Goal: Task Accomplishment & Management: Use online tool/utility

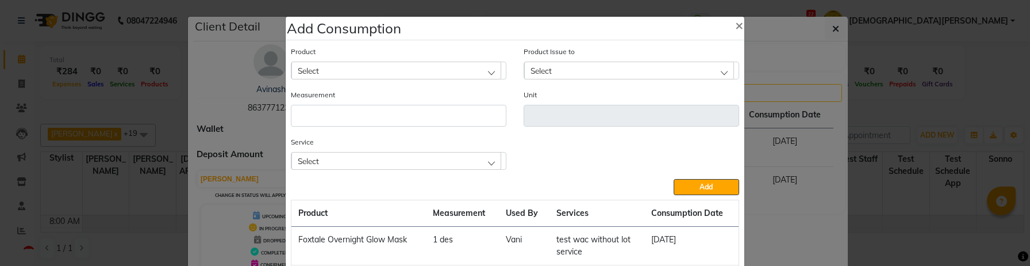
select select "en"
select select "3"
click at [739, 24] on span "×" at bounding box center [739, 24] width 8 height 17
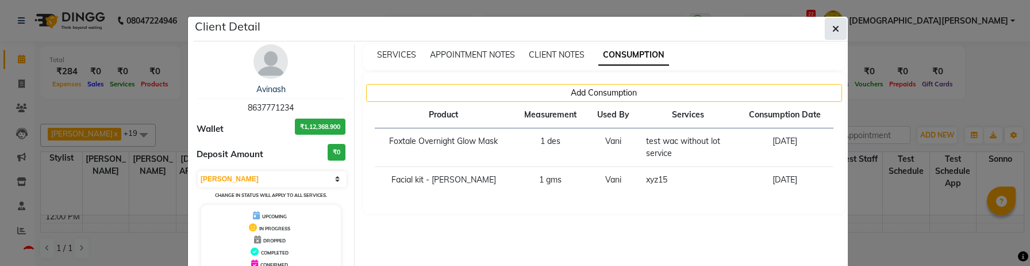
click at [842, 29] on button "button" at bounding box center [836, 29] width 22 height 22
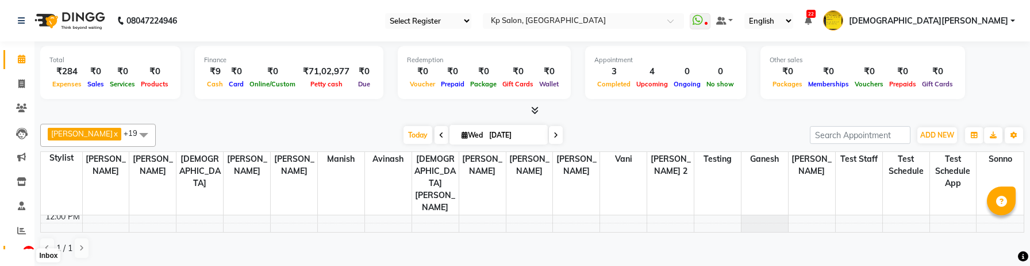
scroll to position [54, 0]
click at [23, 129] on icon at bounding box center [22, 127] width 10 height 9
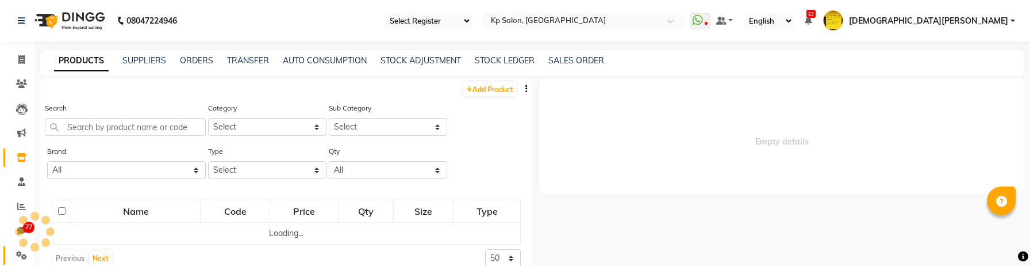
scroll to position [24, 0]
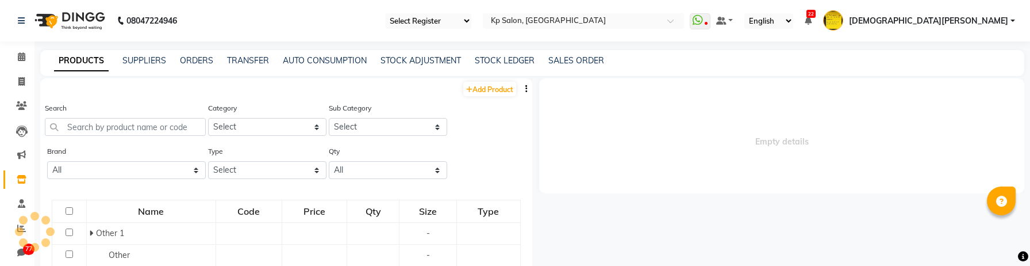
select select
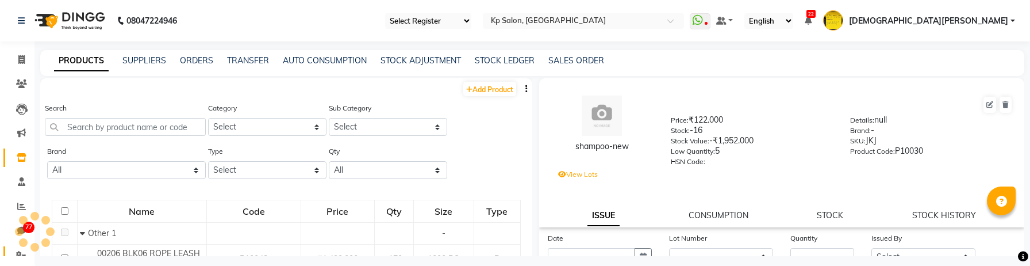
scroll to position [47, 0]
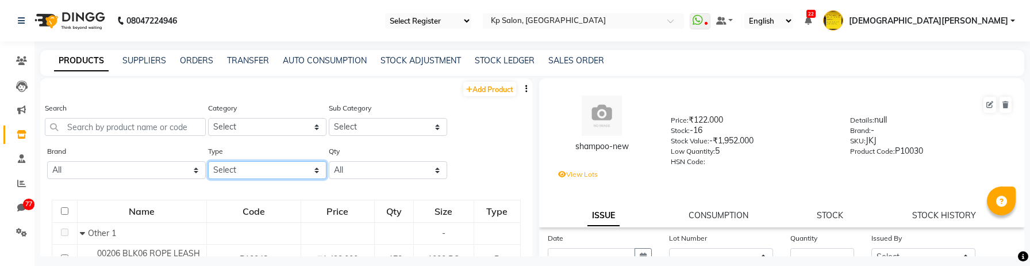
click at [306, 170] on select "Select Both Retail Consumable" at bounding box center [267, 170] width 118 height 18
click at [264, 170] on select "Select Both Retail Consumable" at bounding box center [267, 170] width 118 height 18
click at [208, 161] on select "Select Both Retail Consumable" at bounding box center [267, 170] width 118 height 18
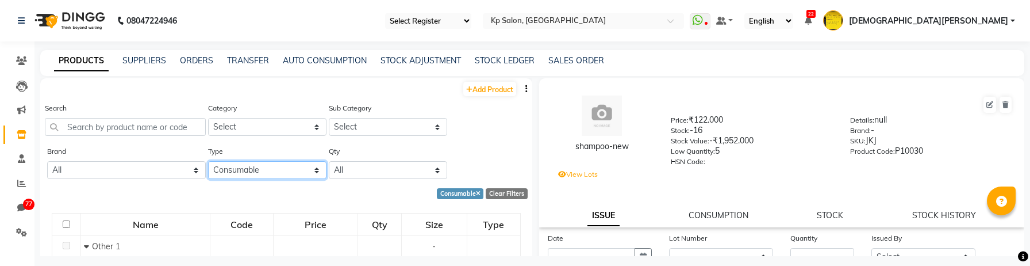
click at [248, 168] on select "Select Both Retail Consumable" at bounding box center [267, 170] width 118 height 18
click at [247, 167] on select "Select Both Retail Consumable" at bounding box center [267, 170] width 118 height 18
select select "B"
click at [208, 161] on select "Select Both Retail Consumable" at bounding box center [267, 170] width 118 height 18
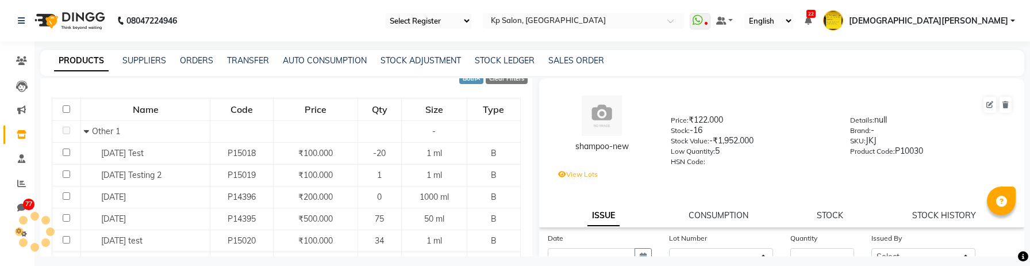
scroll to position [111, 0]
